Goal: Obtain resource: Obtain resource

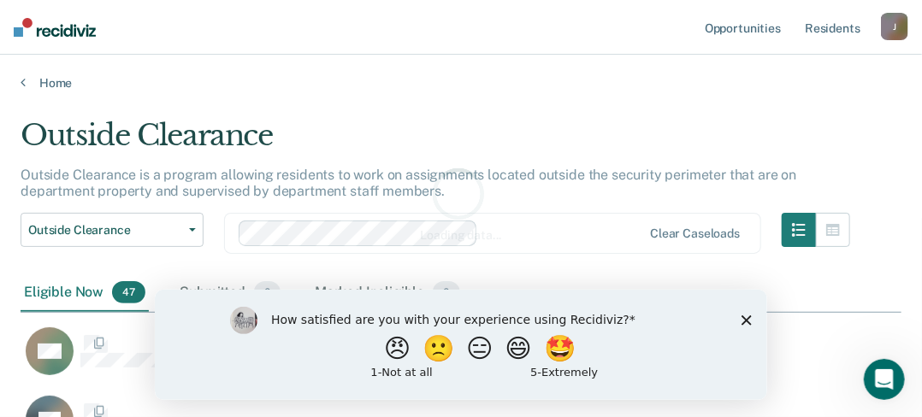
scroll to position [157, 868]
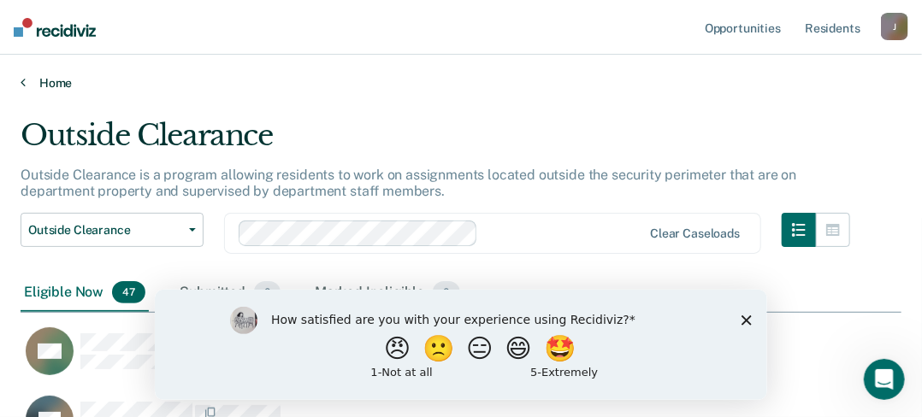
click at [50, 79] on link "Home" at bounding box center [461, 82] width 881 height 15
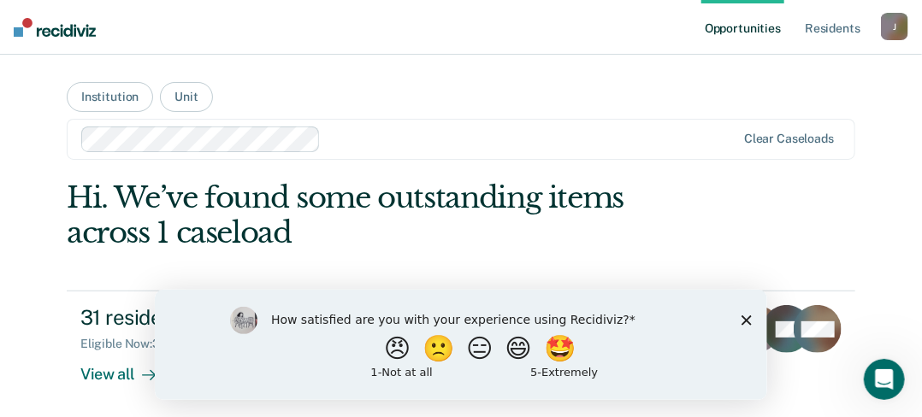
click at [555, 142] on div at bounding box center [532, 139] width 408 height 20
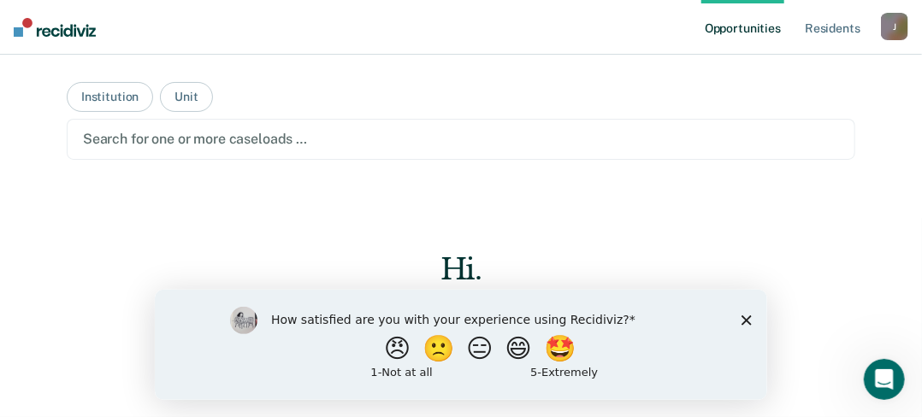
click at [627, 86] on main "Institution Unit Search for one or more caseloads … Hi. Search for officers abo…" at bounding box center [460, 216] width 829 height 322
click at [103, 103] on button "Institution" at bounding box center [110, 97] width 86 height 30
click at [176, 95] on button "Unit" at bounding box center [186, 97] width 52 height 30
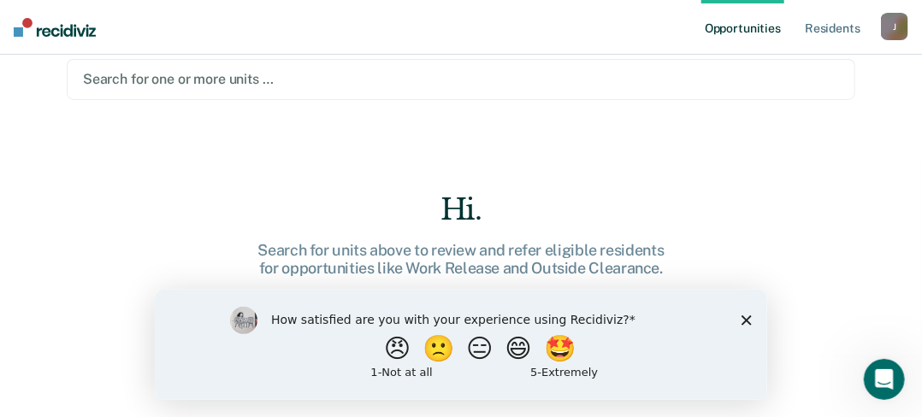
click at [751, 319] on div "How satisfied are you with your experience using Recidiviz? 😠 🙁 😑 😄 🤩 1 - Not a…" at bounding box center [460, 344] width 612 height 110
click at [745, 318] on icon "Close survey" at bounding box center [746, 320] width 10 height 10
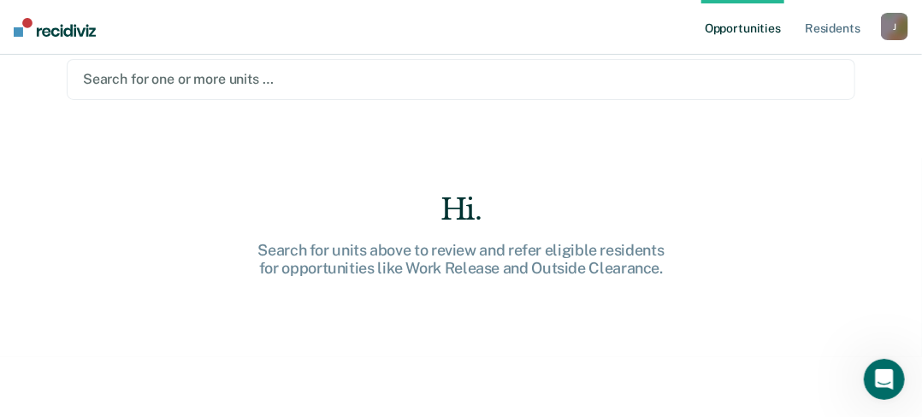
scroll to position [0, 0]
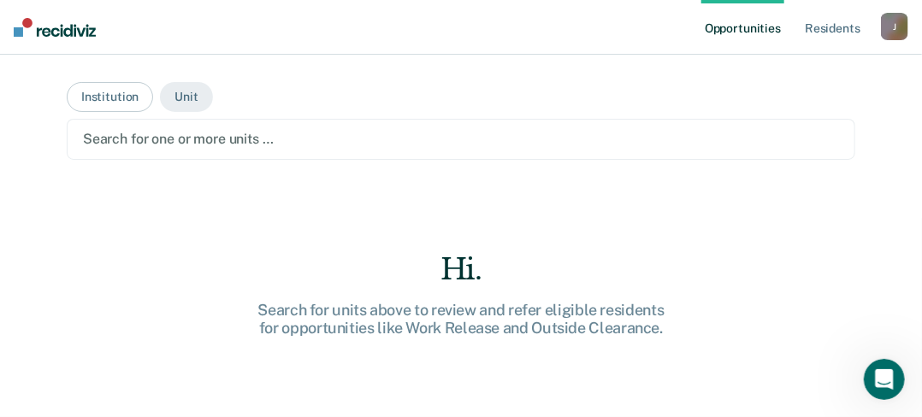
click at [284, 139] on div at bounding box center [461, 139] width 756 height 20
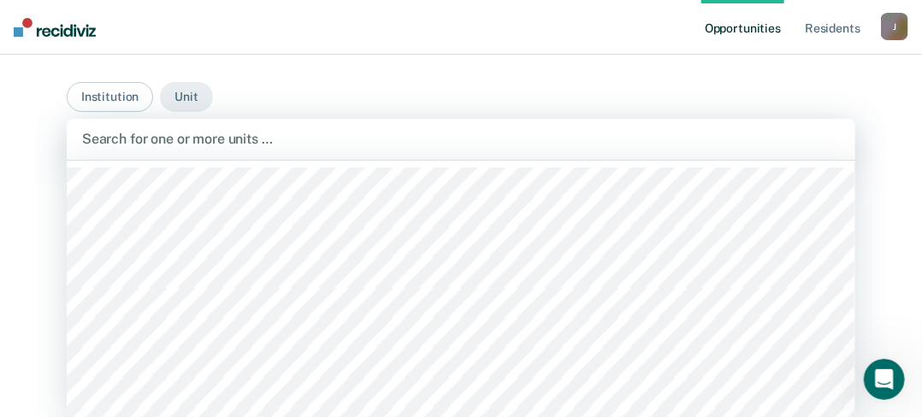
click at [349, 100] on main "Institution Unit 531 results available. Use Up and Down to choose options, pres…" at bounding box center [460, 216] width 829 height 322
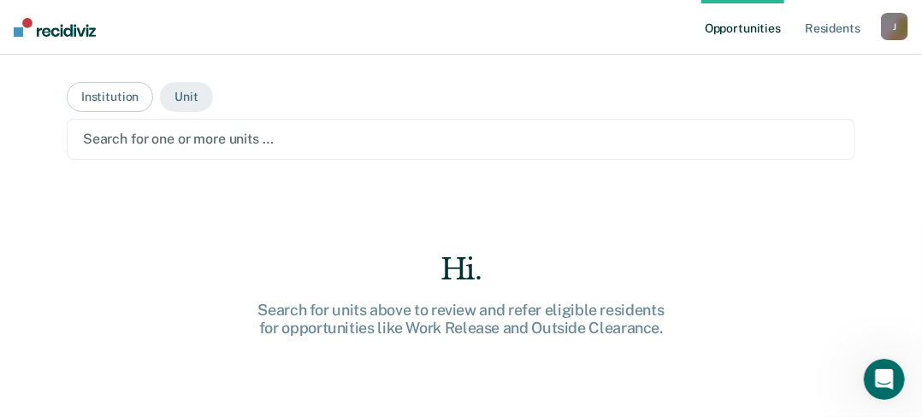
click at [264, 138] on div at bounding box center [461, 139] width 756 height 20
click at [92, 93] on button "Institution" at bounding box center [110, 97] width 86 height 30
click at [174, 102] on button "Unit" at bounding box center [186, 97] width 52 height 30
click at [113, 88] on button "Institution" at bounding box center [110, 97] width 86 height 30
click at [338, 136] on div at bounding box center [461, 139] width 756 height 20
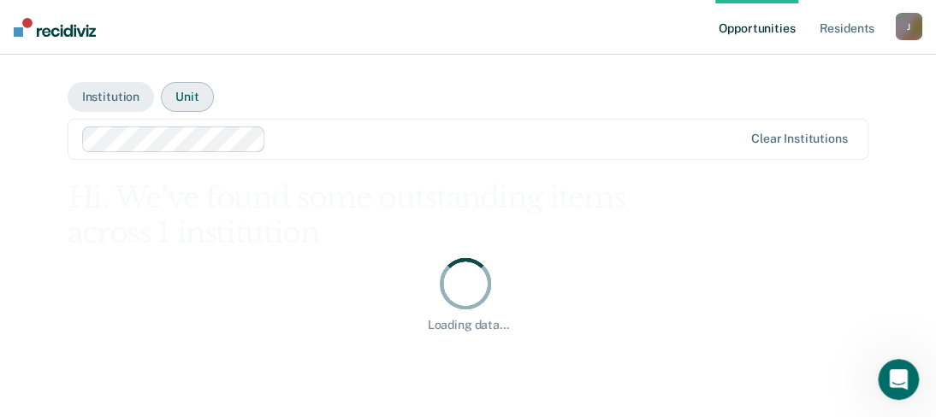
click at [185, 103] on button "Unit" at bounding box center [187, 97] width 52 height 30
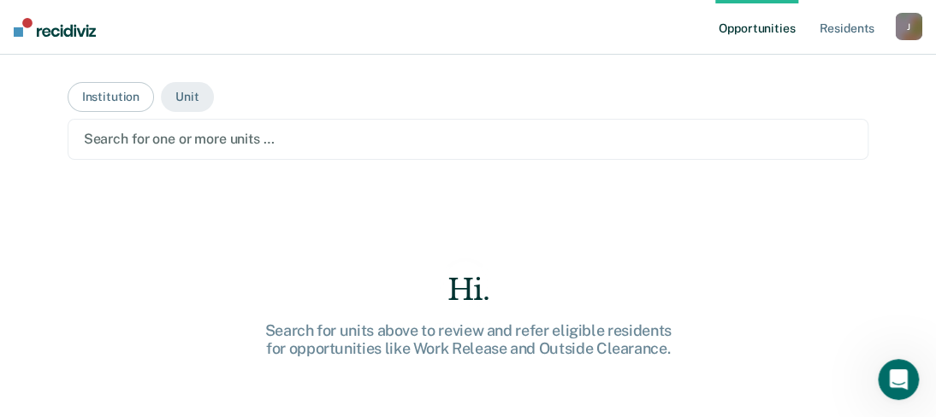
click at [261, 147] on div at bounding box center [468, 139] width 769 height 20
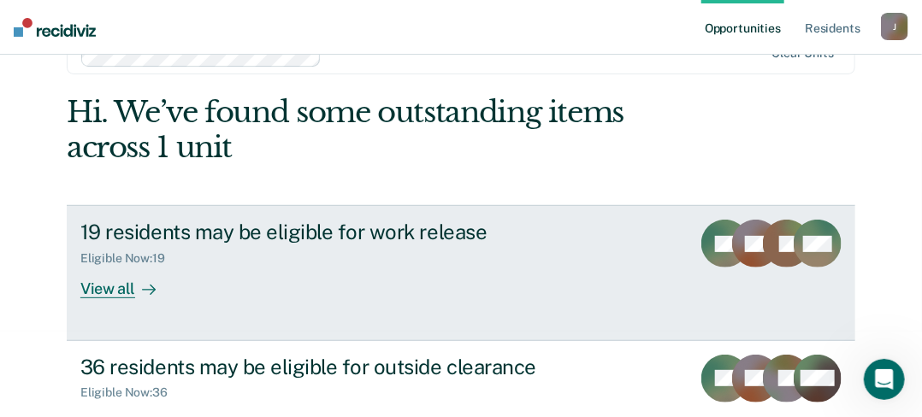
scroll to position [143, 0]
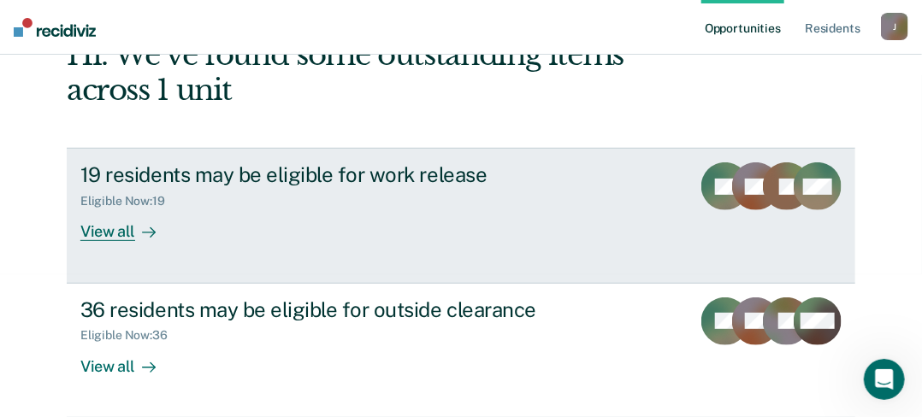
click at [268, 175] on div "19 residents may be eligible for work release" at bounding box center [378, 174] width 597 height 25
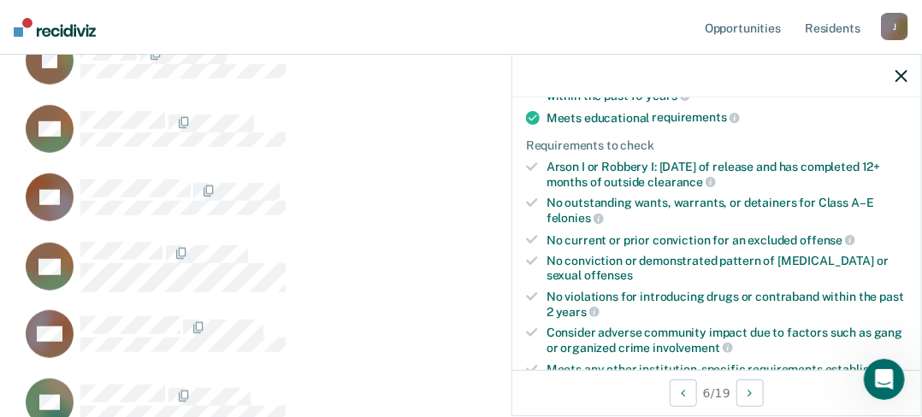
scroll to position [342, 0]
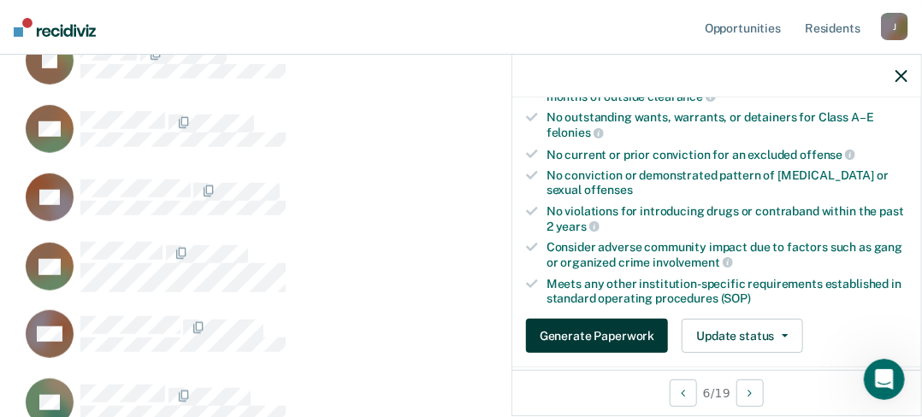
click at [598, 329] on button "Generate Paperwork" at bounding box center [597, 336] width 142 height 34
